Goal: Check status: Check status

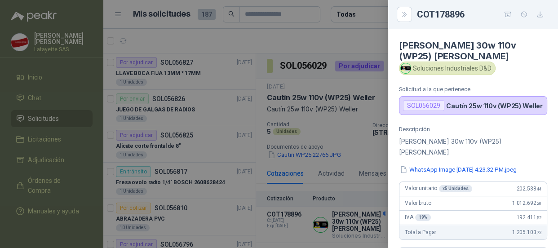
scroll to position [327, 0]
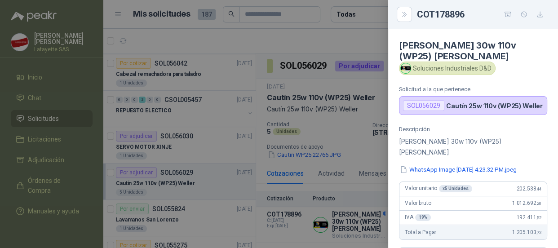
click at [195, 132] on div at bounding box center [279, 124] width 558 height 248
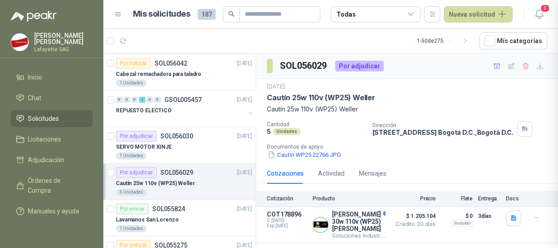
scroll to position [231, 0]
click at [52, 117] on span "Solicitudes" at bounding box center [43, 119] width 31 height 10
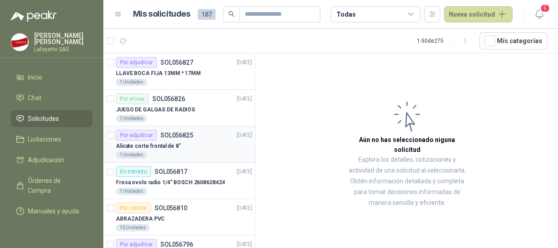
click at [173, 137] on p "SOL056825" at bounding box center [176, 135] width 33 height 6
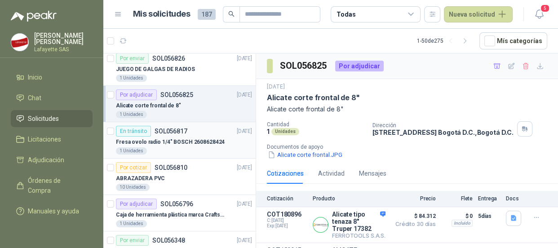
click at [184, 144] on p "Fresa ovolo radio 1/4" BOSCH 2608628424" at bounding box center [170, 142] width 109 height 9
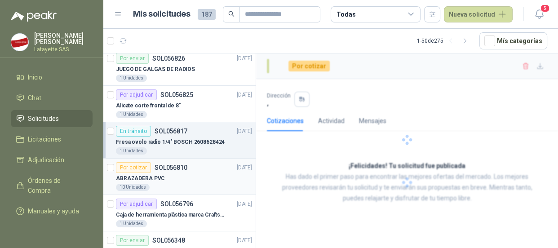
click at [171, 174] on div "ABRAZADERA PVC" at bounding box center [184, 178] width 136 height 11
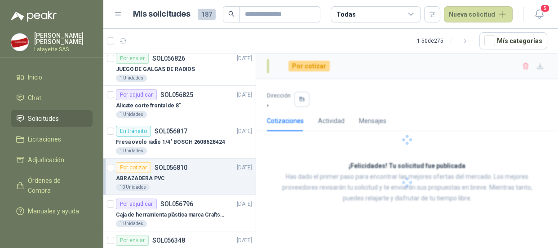
scroll to position [81, 0]
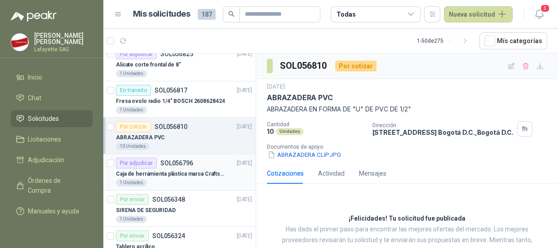
click at [171, 179] on div "1 Unidades" at bounding box center [184, 182] width 136 height 7
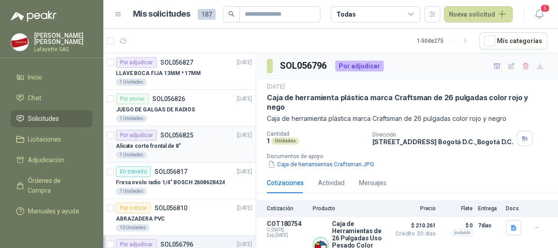
click at [160, 142] on p "Alicate corte frontal de 8"" at bounding box center [148, 146] width 65 height 9
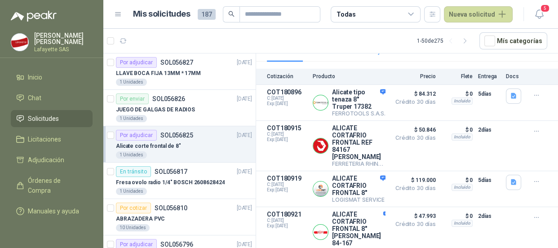
scroll to position [40, 0]
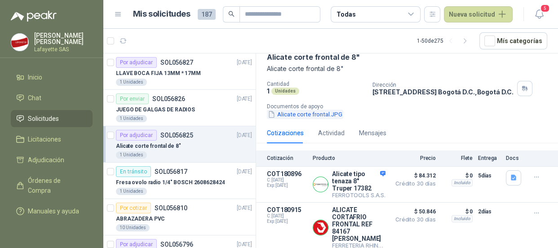
click at [306, 116] on button "Alicate corte frontal.JPG" at bounding box center [305, 114] width 76 height 9
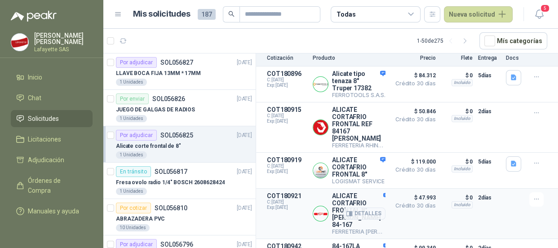
scroll to position [141, 0]
click at [364, 85] on button "Detalles" at bounding box center [364, 84] width 42 height 12
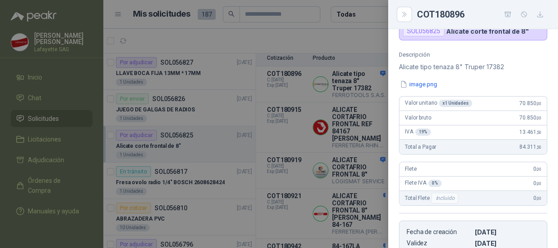
scroll to position [0, 0]
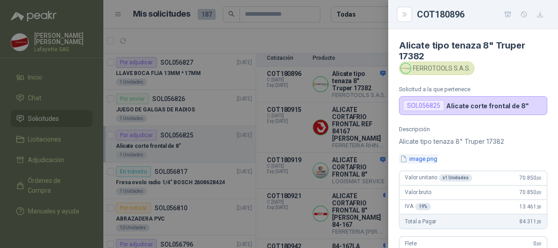
click at [426, 159] on button "image.png" at bounding box center [418, 158] width 39 height 9
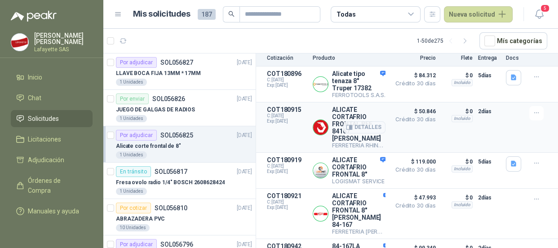
scroll to position [182, 0]
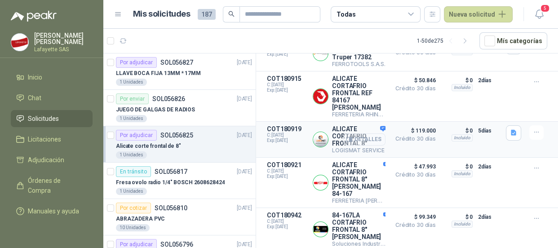
click at [358, 133] on button "Detalles" at bounding box center [364, 139] width 42 height 12
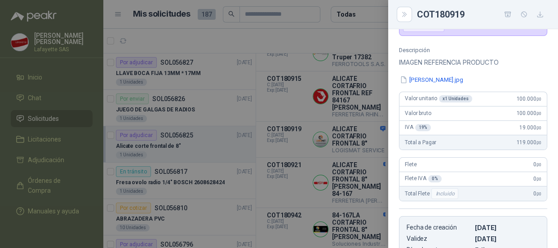
scroll to position [0, 0]
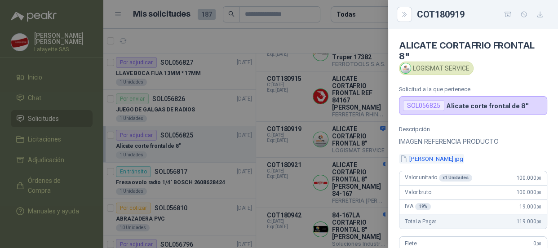
click at [422, 157] on button "[PERSON_NAME].jpg" at bounding box center [431, 158] width 65 height 9
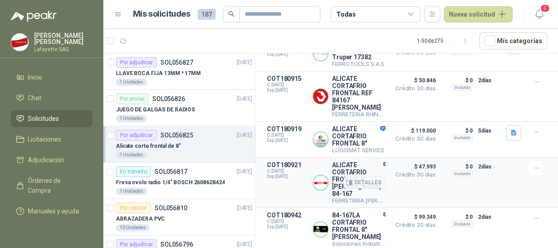
scroll to position [141, 0]
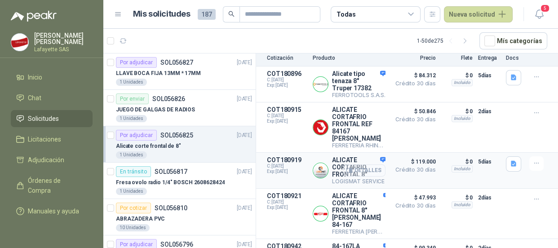
click at [357, 166] on button "Detalles" at bounding box center [364, 170] width 42 height 12
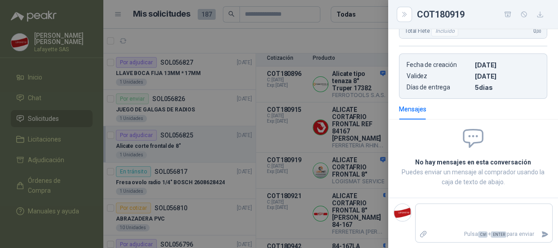
scroll to position [79, 0]
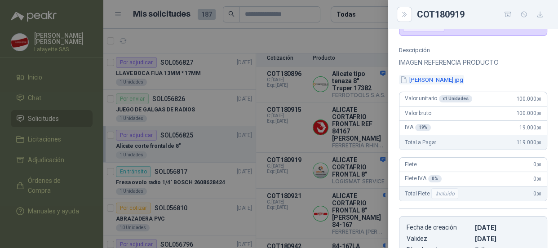
click at [424, 79] on button "[PERSON_NAME].jpg" at bounding box center [431, 79] width 65 height 9
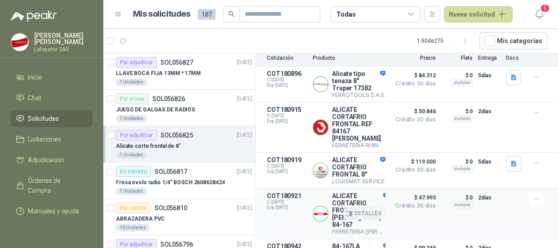
scroll to position [182, 0]
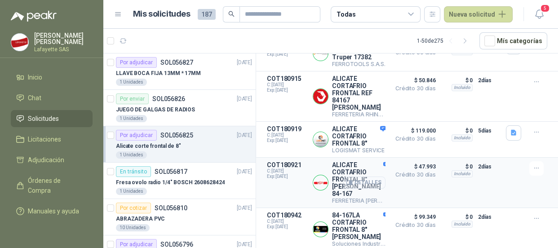
click at [353, 177] on button "Detalles" at bounding box center [364, 183] width 42 height 12
click at [363, 90] on button "Detalles" at bounding box center [364, 96] width 42 height 12
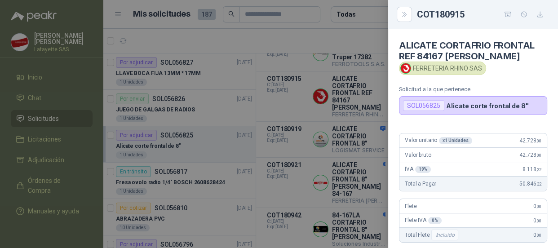
scroll to position [204, 0]
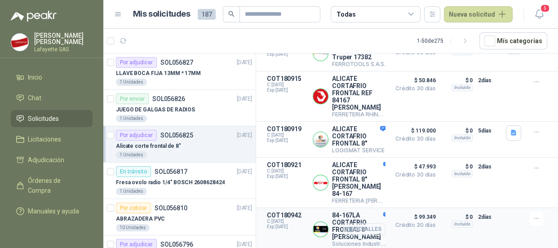
click at [355, 223] on button "Detalles" at bounding box center [364, 229] width 42 height 12
